Goal: Task Accomplishment & Management: Complete application form

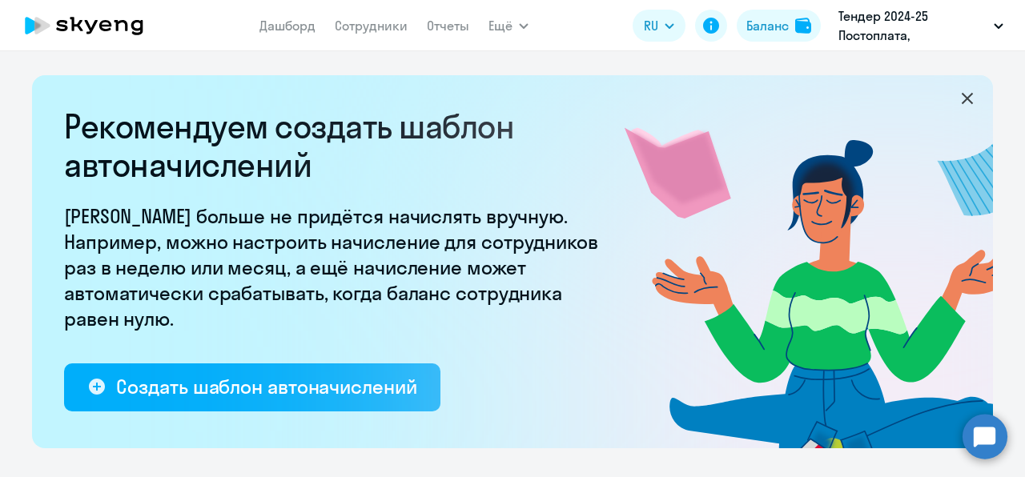
select select "10"
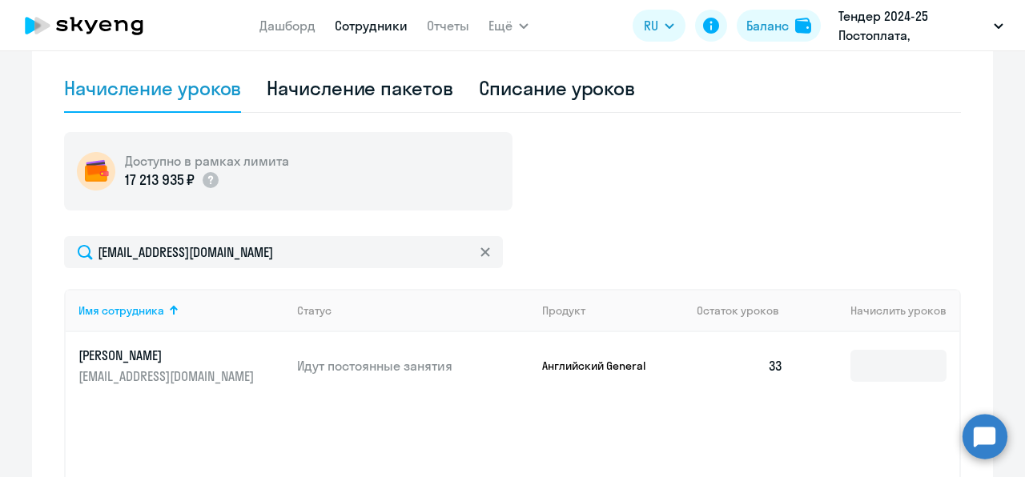
click at [341, 28] on link "Сотрудники" at bounding box center [371, 26] width 73 height 16
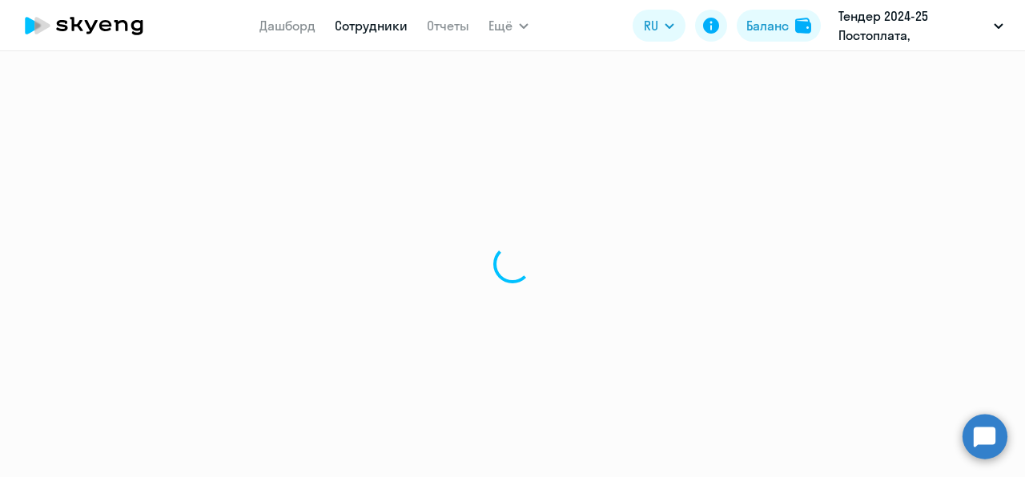
select select "30"
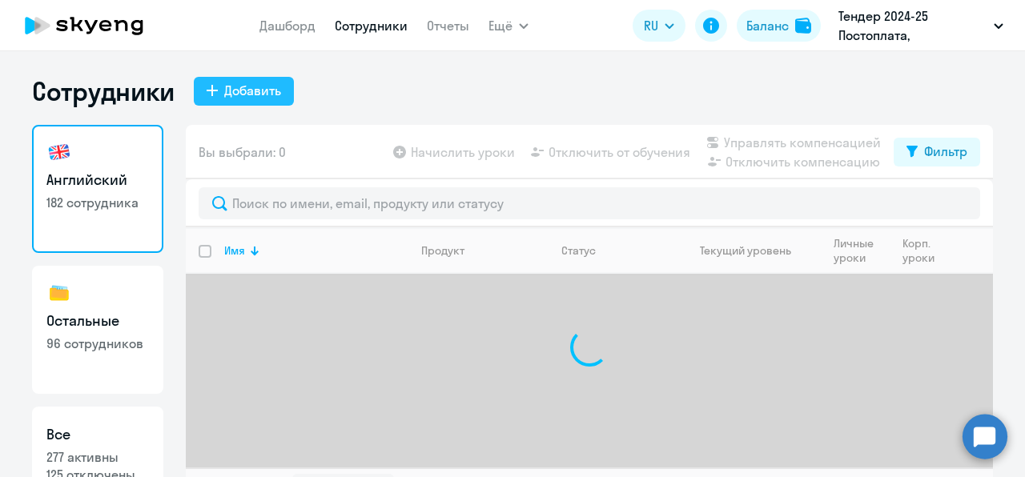
click at [248, 90] on div "Добавить" at bounding box center [252, 90] width 57 height 19
select select "english_adult_not_native_speaker"
select select "3"
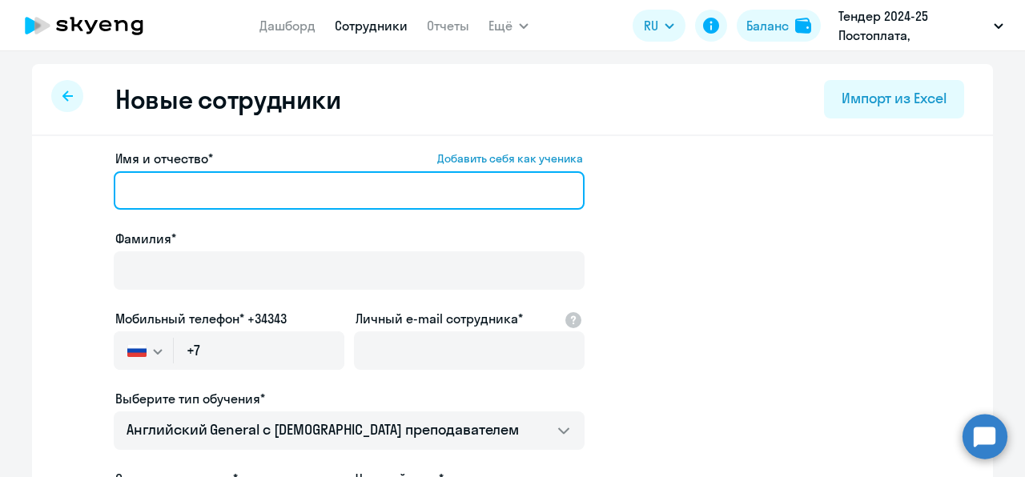
click at [283, 207] on input "Имя и отчество* Добавить себя как ученика" at bounding box center [349, 190] width 471 height 38
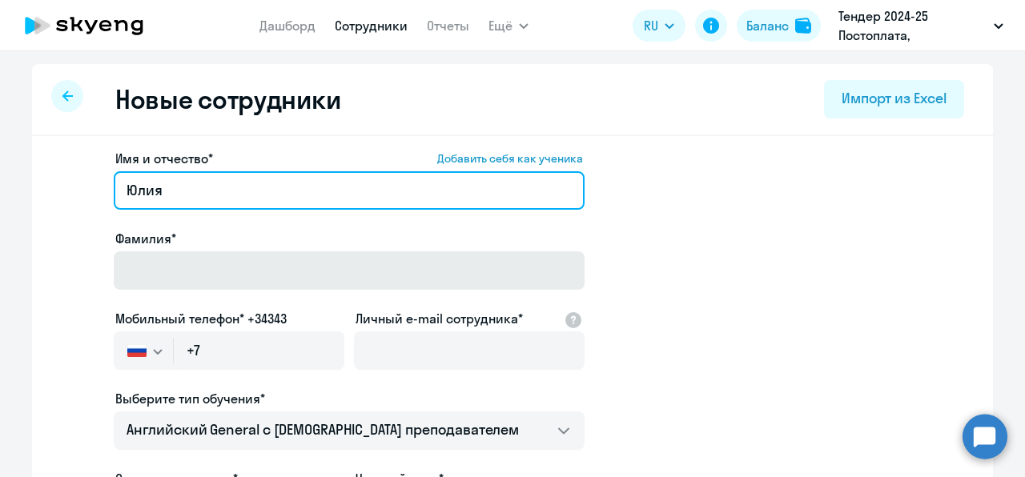
type input "Юлия"
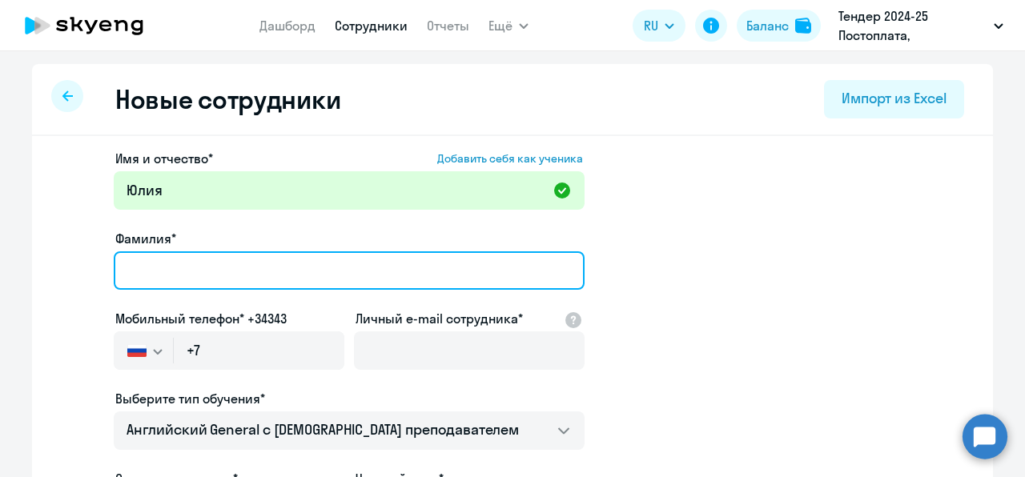
click at [282, 263] on input "Фамилия*" at bounding box center [349, 270] width 471 height 38
type input "[PERSON_NAME]"
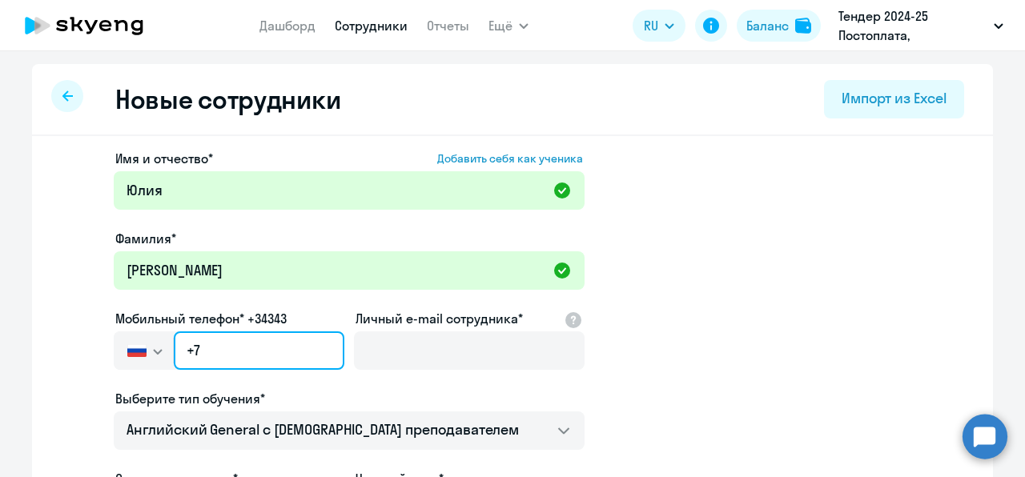
click at [239, 363] on input "+7" at bounding box center [259, 350] width 170 height 38
paste input "[PHONE_NUMBER]"
type input "[PHONE_NUMBER]"
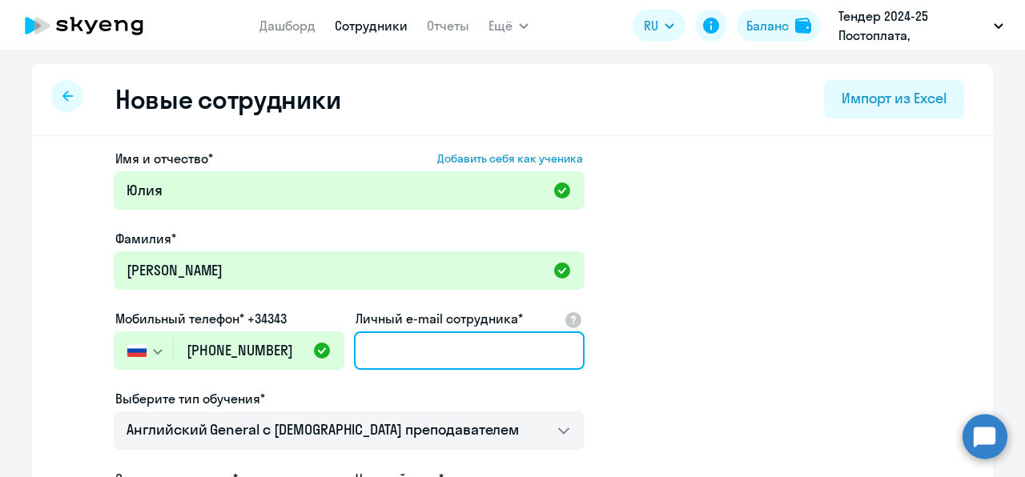
click at [406, 333] on input "Личный e-mail сотрудника*" at bounding box center [469, 350] width 231 height 38
paste input "[EMAIL_ADDRESS][DOMAIN_NAME]"
type input "[EMAIL_ADDRESS][DOMAIN_NAME]"
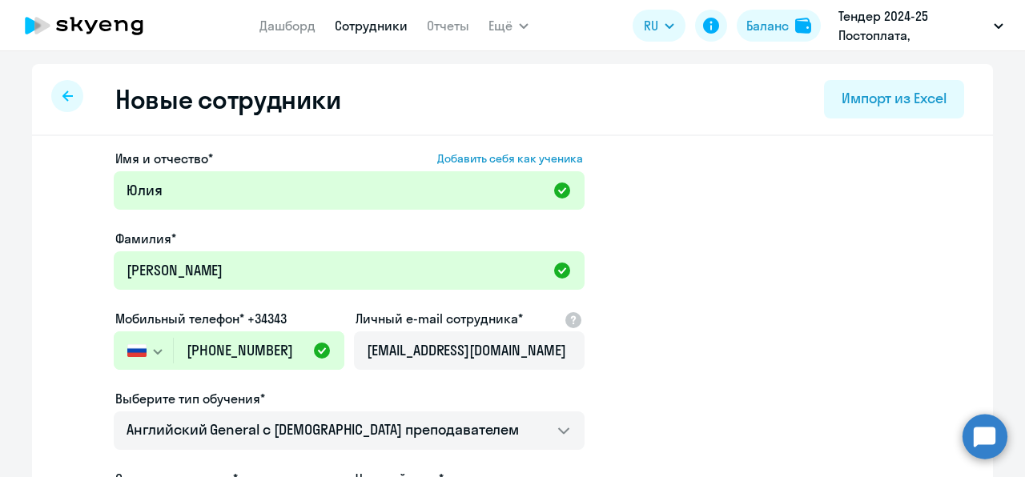
click at [701, 407] on app-new-student-form "Имя и отчество* Добавить себя как ученика [PERSON_NAME]* [PERSON_NAME] Мобильны…" at bounding box center [512, 434] width 909 height 571
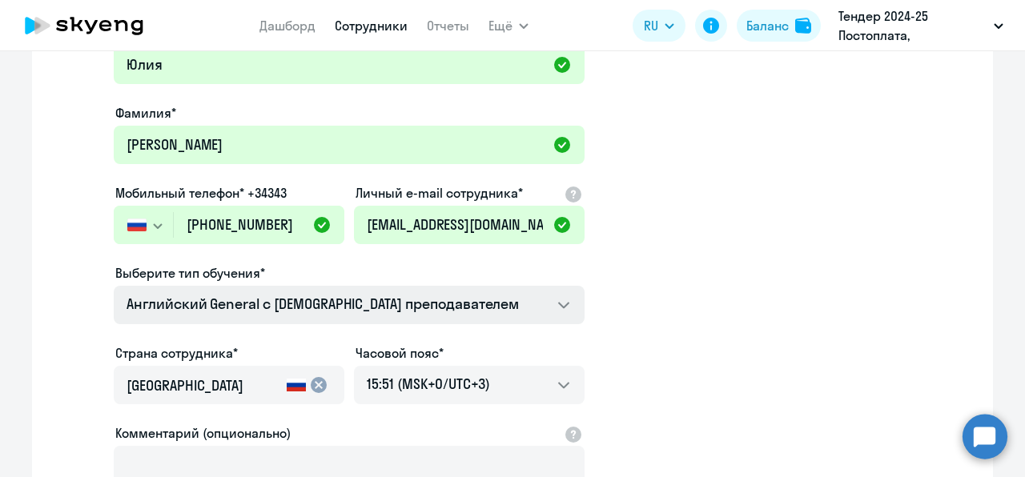
scroll to position [126, 0]
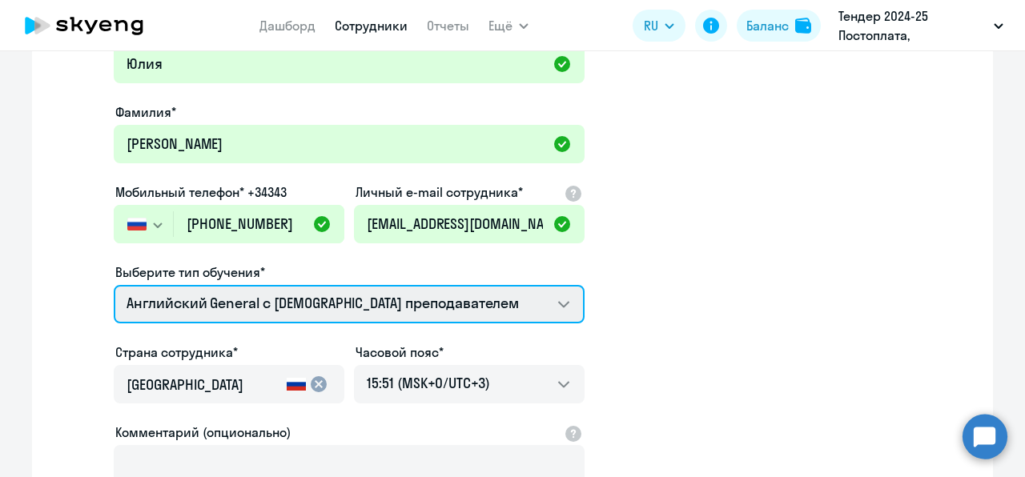
click at [546, 312] on select "Talks 15 минутные разговоры на английском Screening Test Премиум [DEMOGRAPHIC_D…" at bounding box center [349, 304] width 471 height 38
select select "english_adult_not_native_speaker_premium"
click at [114, 285] on select "Talks 15 минутные разговоры на английском Screening Test Премиум [DEMOGRAPHIC_D…" at bounding box center [349, 304] width 471 height 38
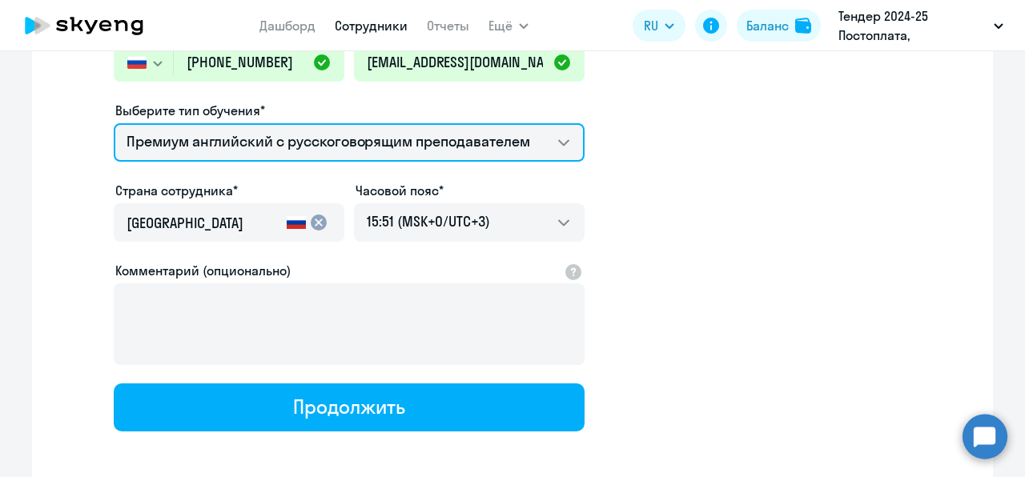
scroll to position [290, 0]
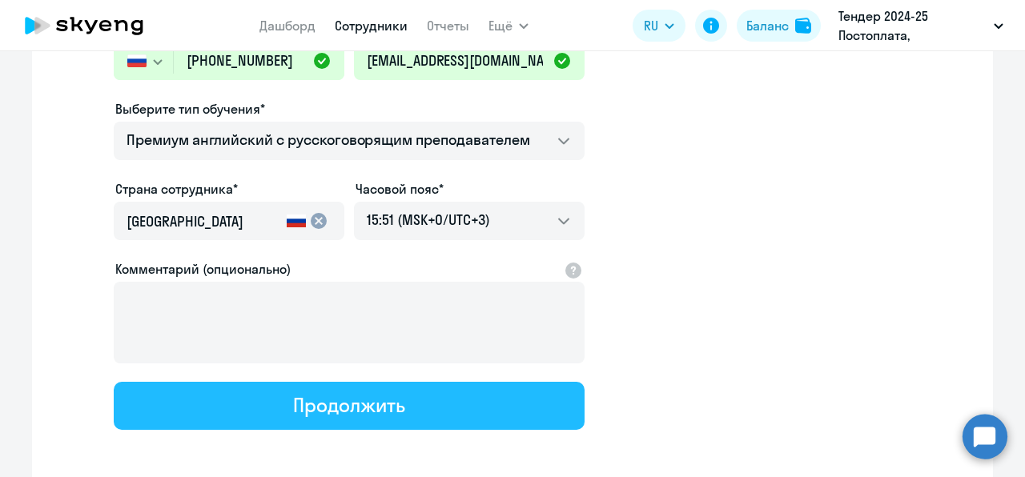
click at [376, 418] on button "Продолжить" at bounding box center [349, 406] width 471 height 48
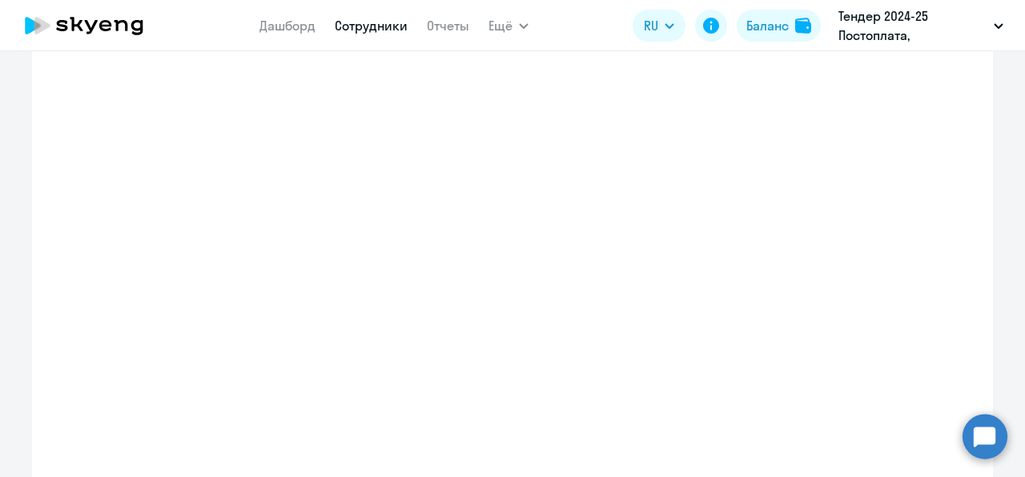
select select "english_adult_not_native_speaker_premium"
select select "3"
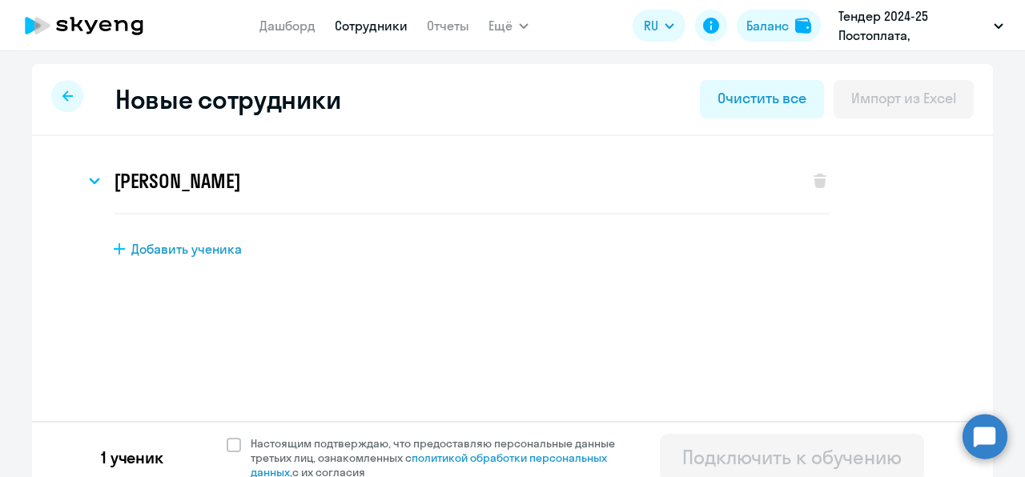
scroll to position [0, 0]
click at [217, 446] on div "1 ученик Настоящим подтверждаю, что предоставляю персональные данные третьих ли…" at bounding box center [512, 457] width 961 height 72
click at [241, 449] on span "Настоящим подтверждаю, что предоставляю персональные данные третьих лиц, ознако…" at bounding box center [437, 457] width 393 height 43
click at [227, 436] on input "Настоящим подтверждаю, что предоставляю персональные данные третьих лиц, ознако…" at bounding box center [226, 435] width 1 height 1
checkbox input "true"
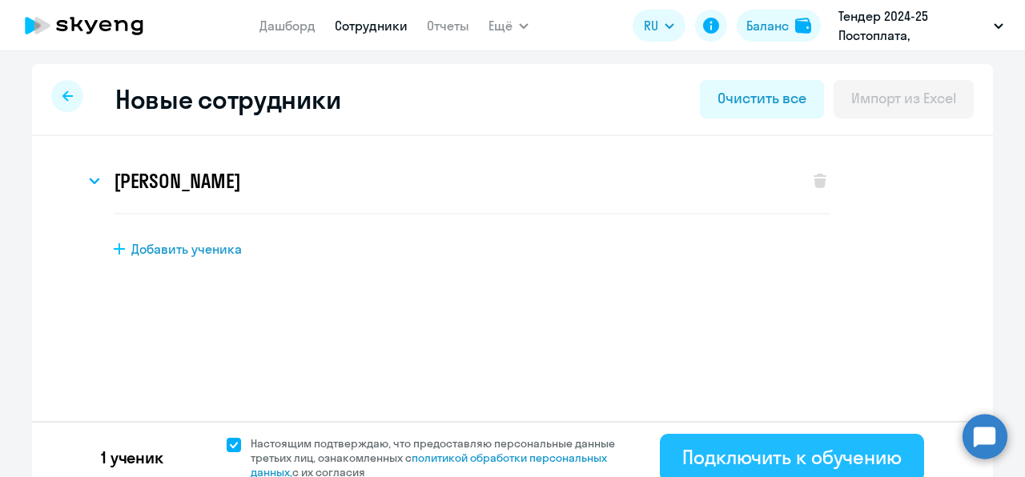
click at [682, 466] on div "Подключить к обучению" at bounding box center [791, 457] width 219 height 26
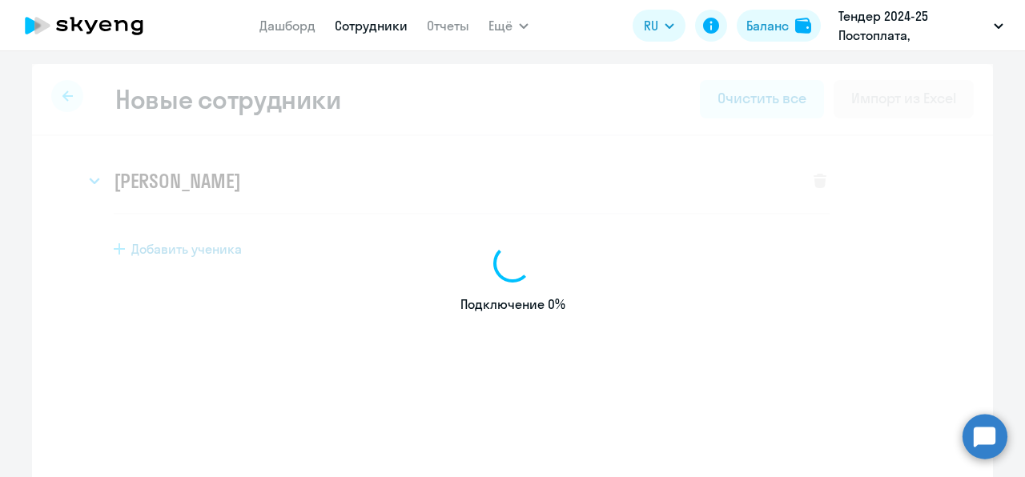
select select "english_adult_not_native_speaker"
select select "3"
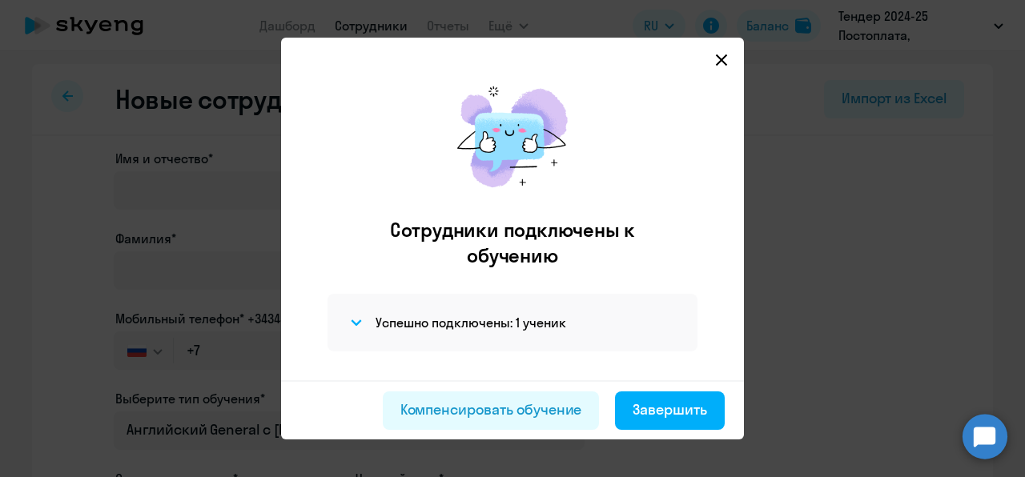
click at [732, 70] on div "Сотрудники подключены к обучению Успешно подключены: 1 ученик" at bounding box center [512, 225] width 463 height 310
click at [729, 68] on svg-icon at bounding box center [721, 59] width 19 height 19
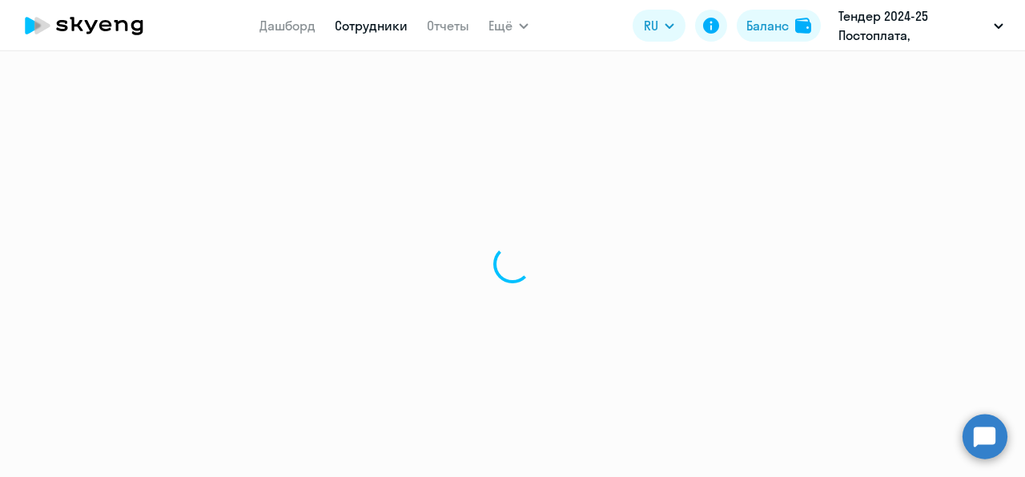
select select "30"
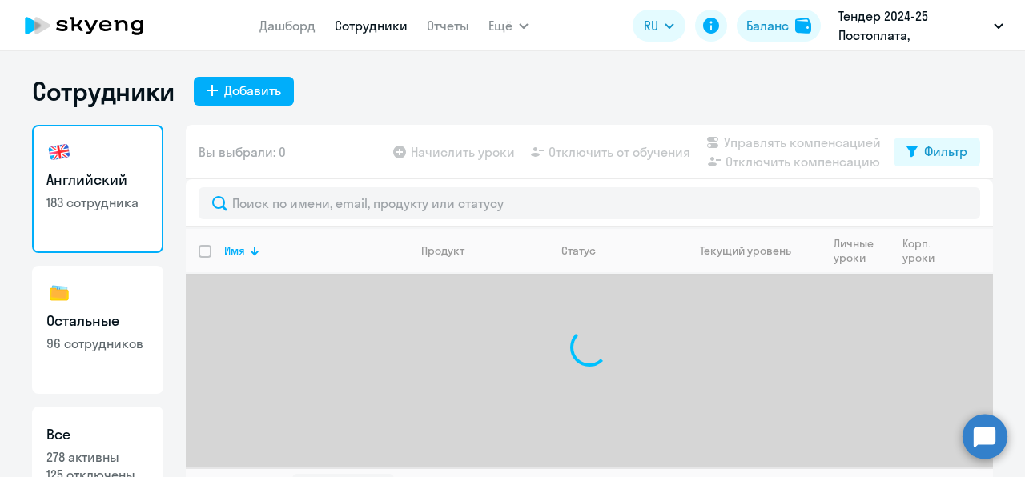
click at [364, 26] on link "Сотрудники" at bounding box center [371, 26] width 73 height 16
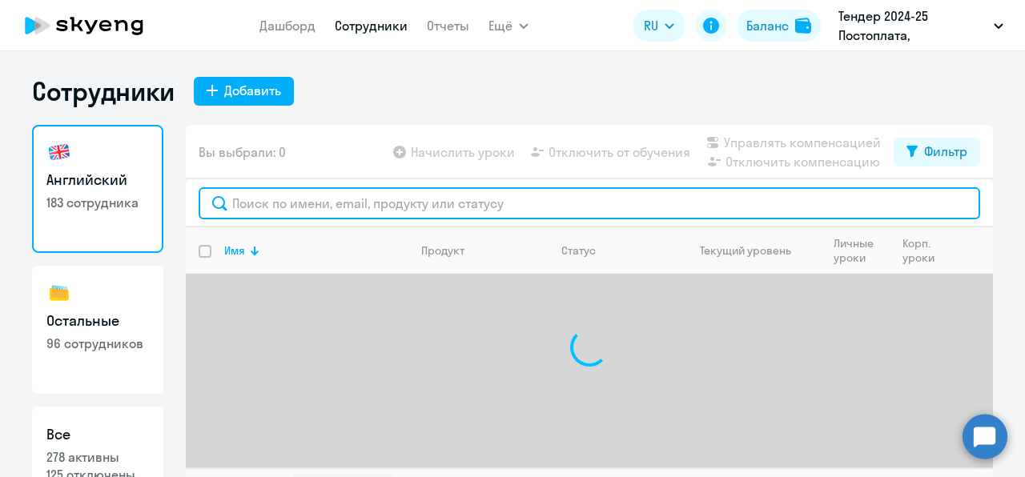
click at [277, 199] on input "text" at bounding box center [589, 203] width 781 height 32
paste input "[EMAIL_ADDRESS][DOMAIN_NAME]"
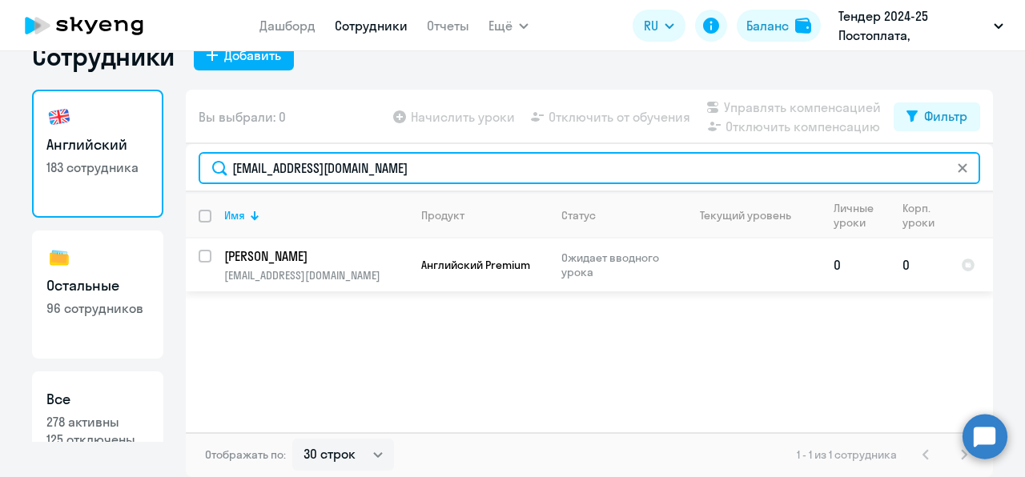
type input "[EMAIL_ADDRESS][DOMAIN_NAME]"
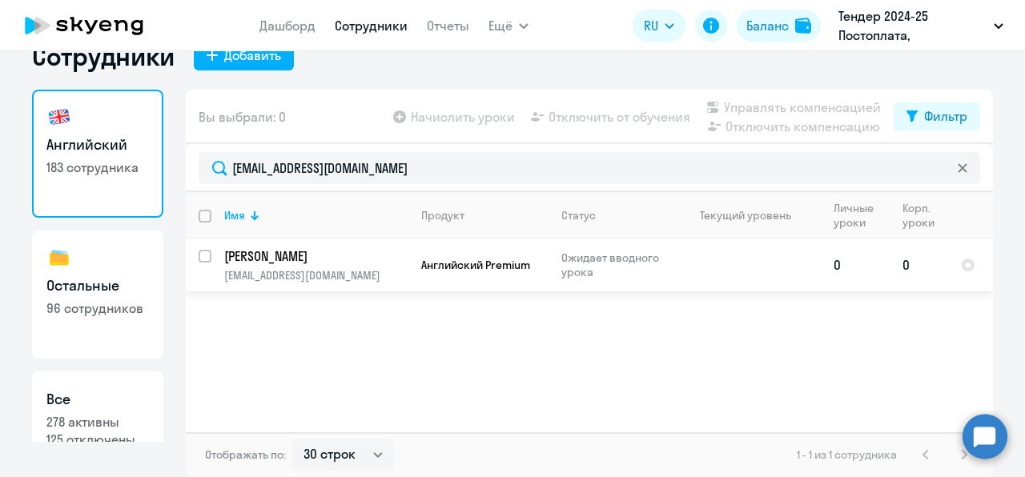
click at [357, 279] on p "[EMAIL_ADDRESS][DOMAIN_NAME]" at bounding box center [315, 275] width 183 height 14
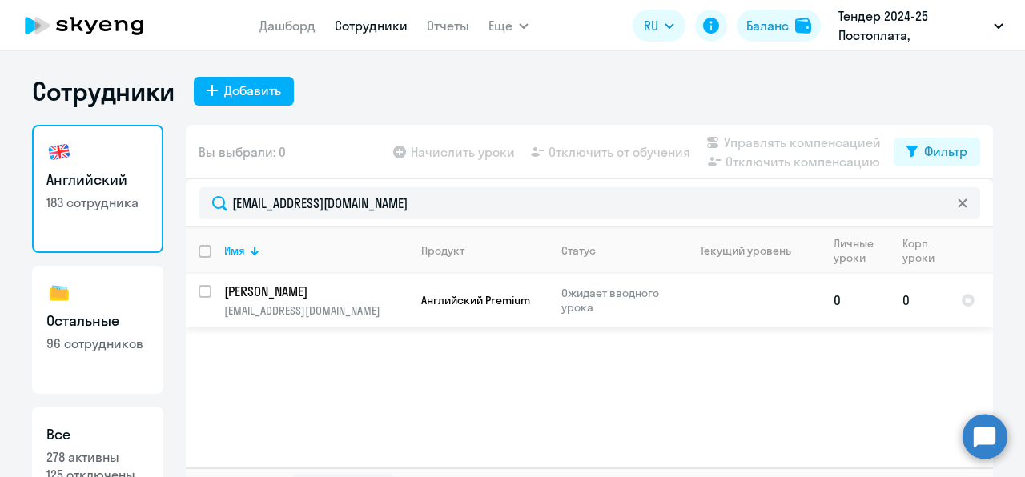
select select "english"
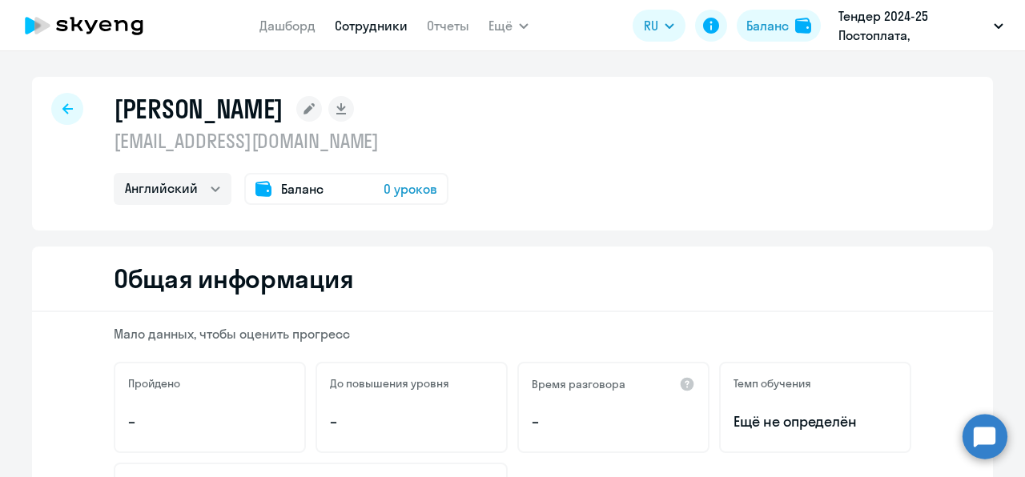
click at [410, 197] on span "0 уроков" at bounding box center [410, 188] width 54 height 19
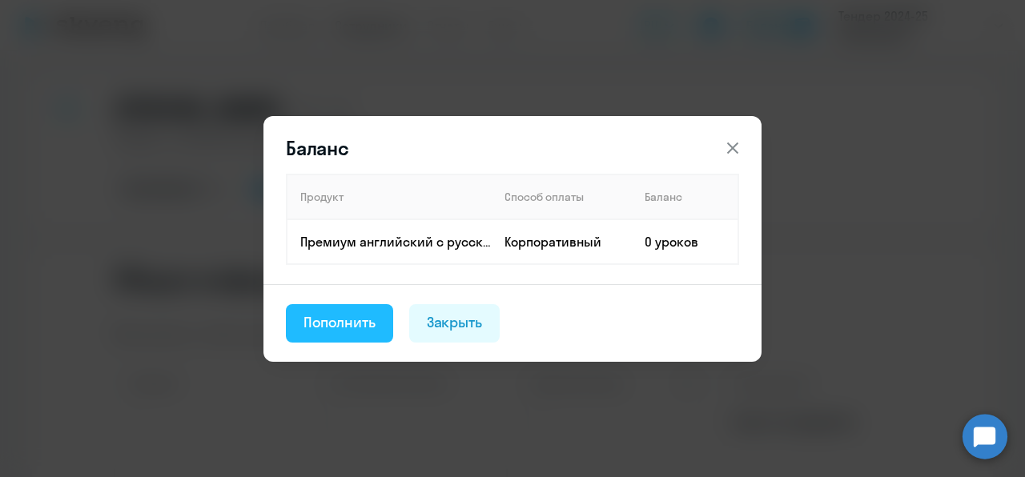
click at [370, 331] on div "Пополнить" at bounding box center [339, 322] width 72 height 21
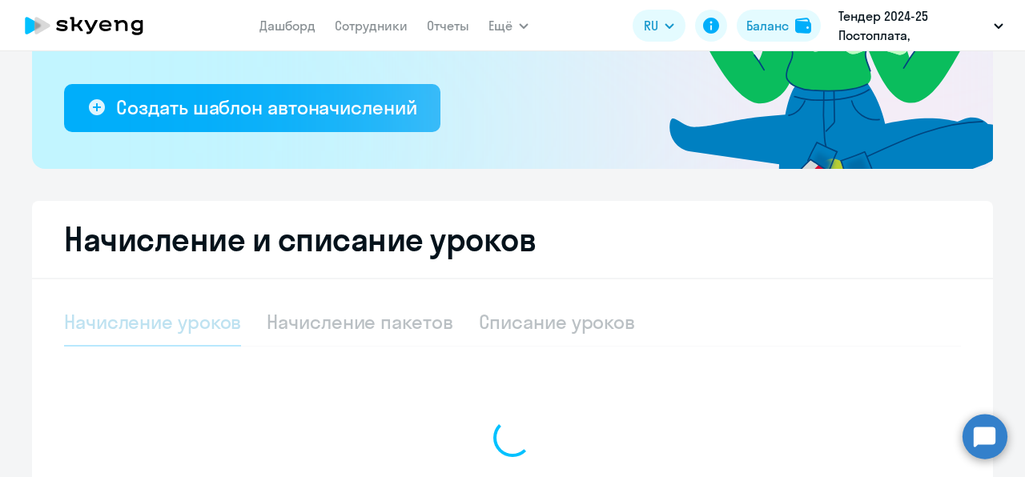
select select "10"
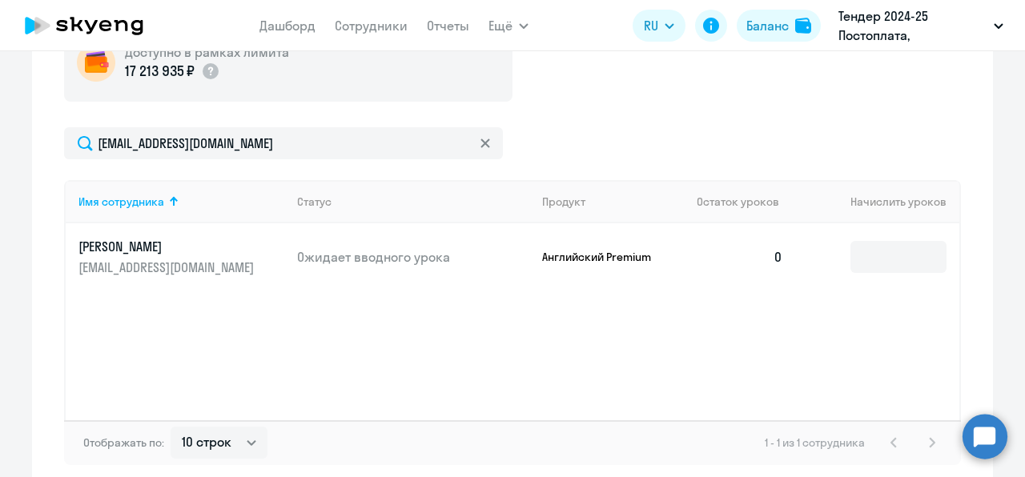
scroll to position [623, 0]
click at [868, 259] on input at bounding box center [898, 256] width 96 height 32
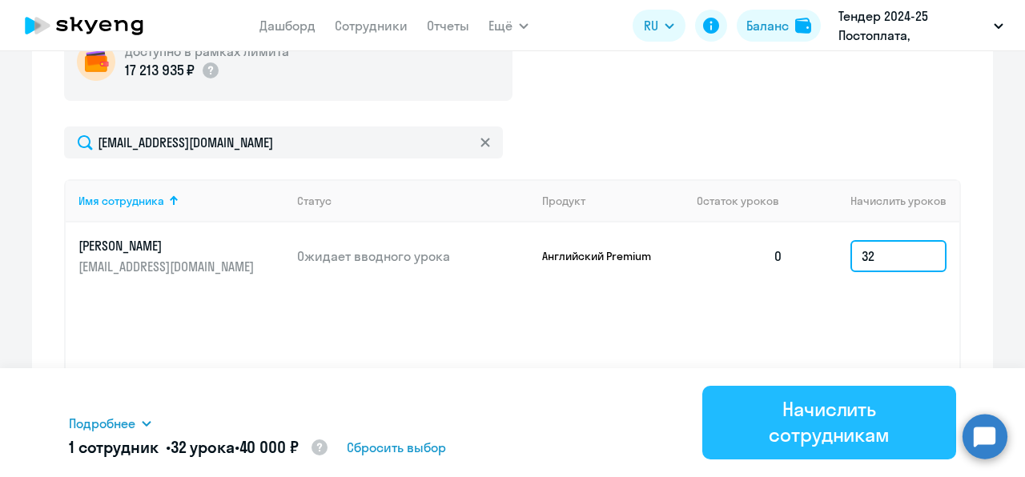
type input "32"
click at [838, 427] on div "Начислить сотрудникам" at bounding box center [828, 421] width 209 height 51
